Goal: Find specific page/section: Find specific page/section

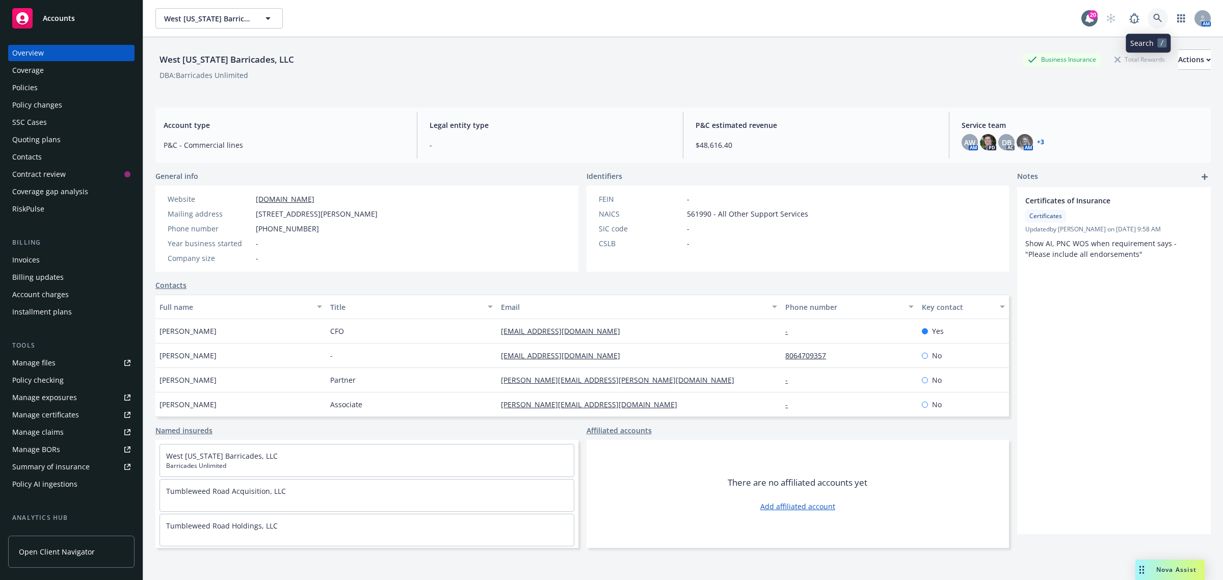
click at [1153, 18] on icon at bounding box center [1157, 18] width 9 height 9
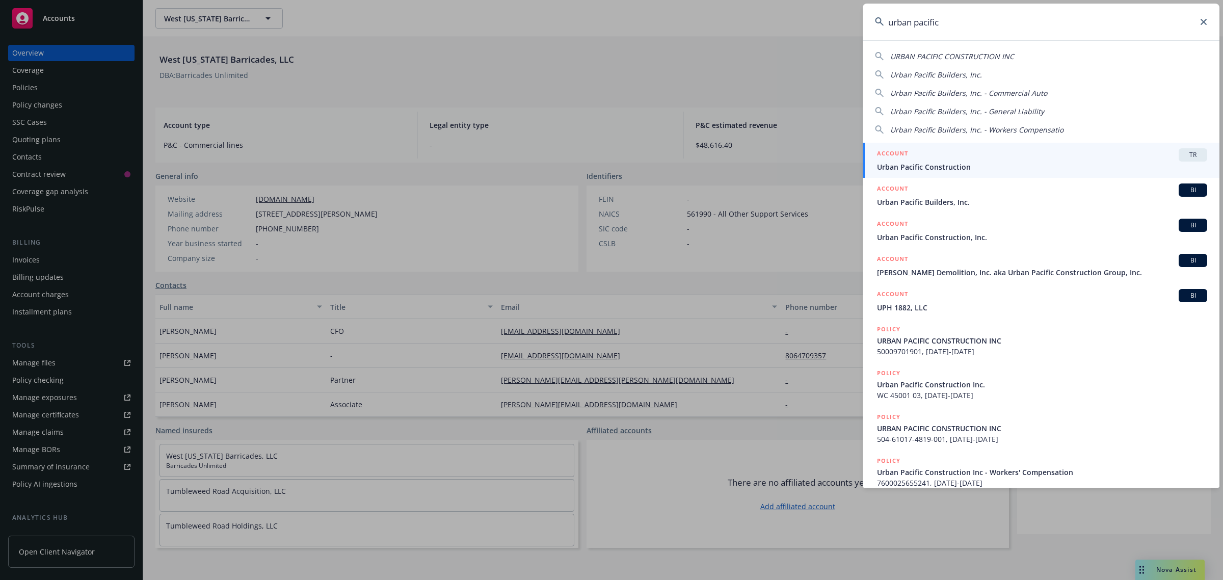
type input "urban pacific"
click at [945, 164] on span "Urban Pacific Construction" at bounding box center [1042, 166] width 330 height 11
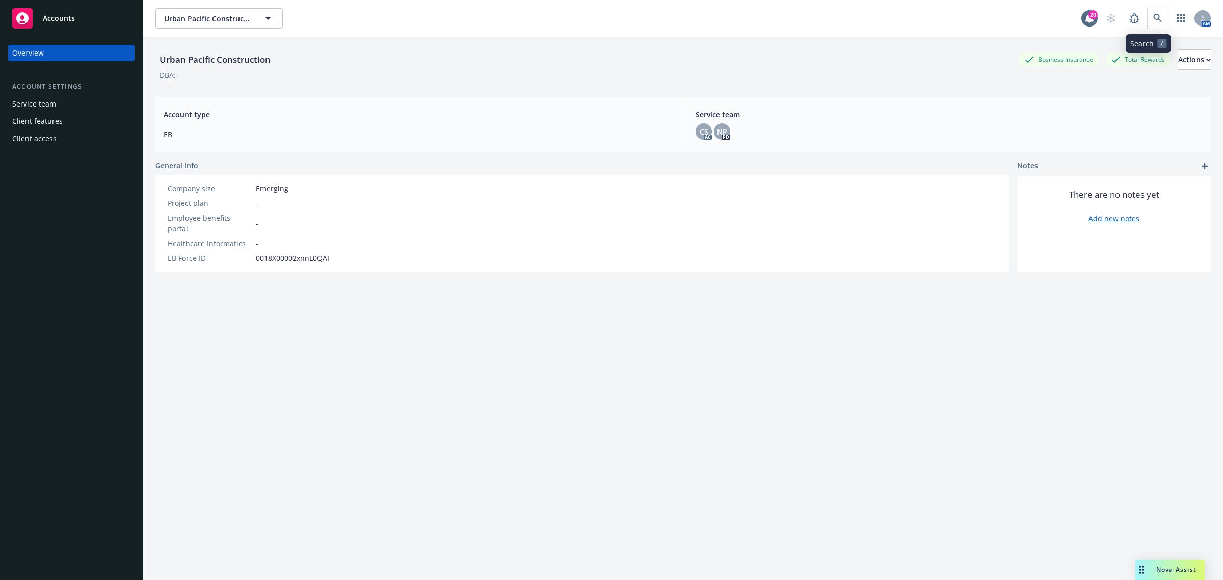
click at [1147, 23] on span at bounding box center [1157, 18] width 20 height 20
click at [1153, 21] on icon at bounding box center [1157, 18] width 9 height 9
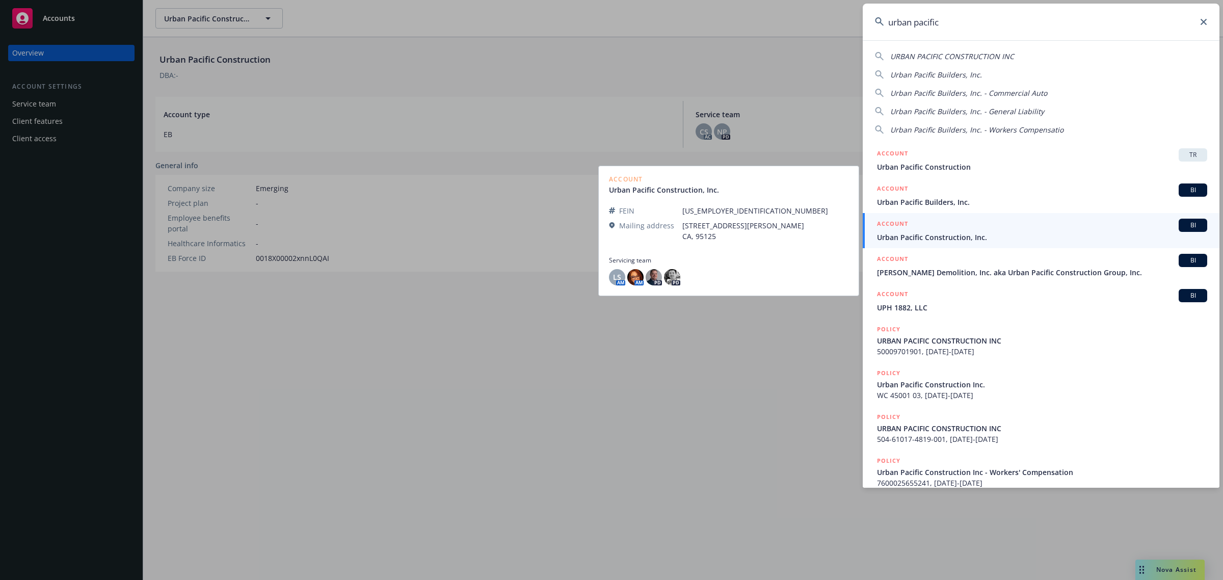
type input "urban pacific"
click at [935, 220] on div "ACCOUNT BI" at bounding box center [1042, 225] width 330 height 13
